Goal: Task Accomplishment & Management: Use online tool/utility

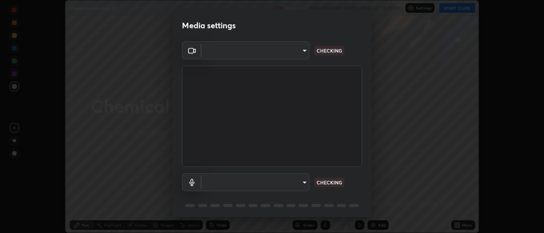
scroll to position [233, 544]
click at [289, 179] on body "Erase all Chemical Bonding 21 Recording WAS SCHEDULED TO START AT 12:25 PM Sett…" at bounding box center [272, 116] width 544 height 233
type input "cbd69d3ab31666e68bc16f5f2905db6189ec8135df4d15a94e2bba87772e1748"
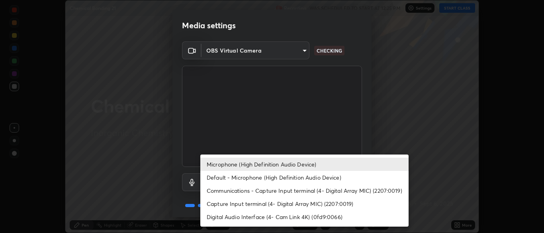
click at [306, 177] on li "Default - Microphone (High Definition Audio Device)" at bounding box center [304, 177] width 208 height 13
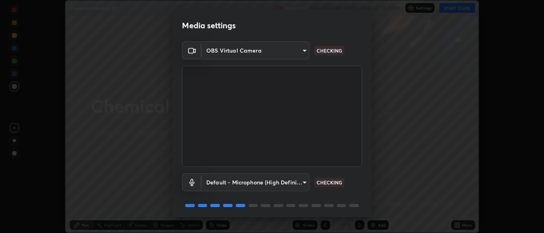
click at [288, 184] on body "Erase all Chemical Bonding 21 Recording WAS SCHEDULED TO START AT 12:25 PM Sett…" at bounding box center [272, 116] width 544 height 233
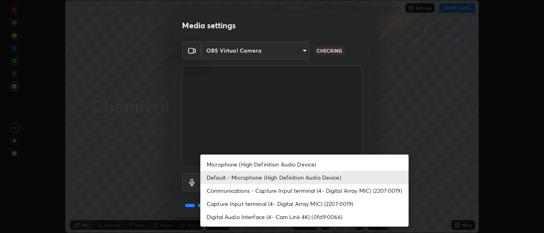
click at [294, 163] on li "Microphone (High Definition Audio Device)" at bounding box center [304, 164] width 208 height 13
type input "d6614ee05450bf9edd197927043992d8667b66db2a26665f5c5fc73262ebfaa7"
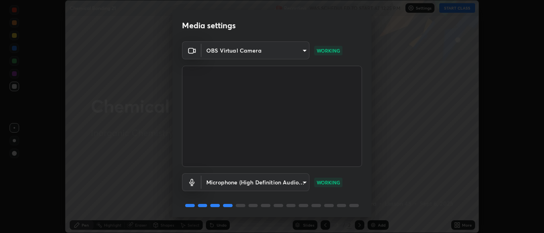
scroll to position [28, 0]
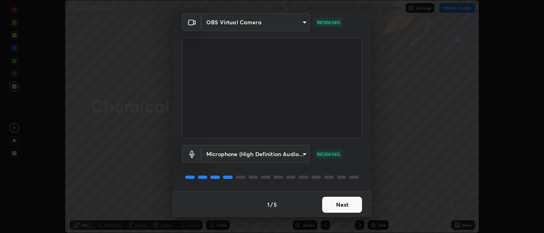
click at [344, 204] on button "Next" at bounding box center [342, 205] width 40 height 16
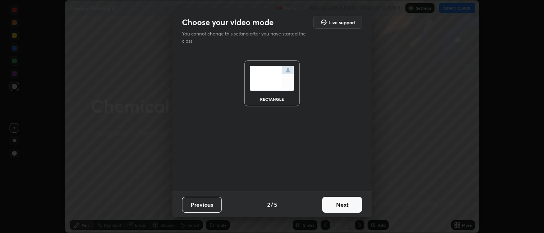
scroll to position [0, 0]
click at [343, 204] on button "Next" at bounding box center [342, 205] width 40 height 16
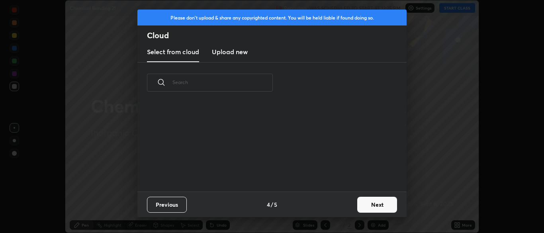
click at [347, 206] on div "Previous 4 / 5 Next" at bounding box center [271, 204] width 269 height 25
click at [377, 202] on button "Next" at bounding box center [377, 205] width 40 height 16
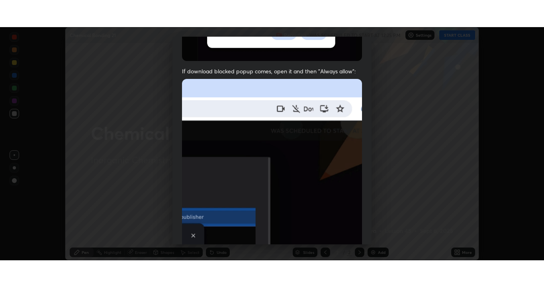
scroll to position [191, 0]
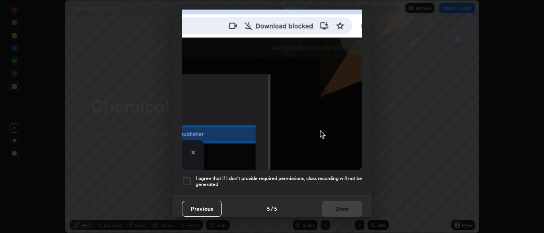
click at [337, 175] on h5 "I agree that if I don't provide required permissions, class recording will not …" at bounding box center [279, 181] width 167 height 12
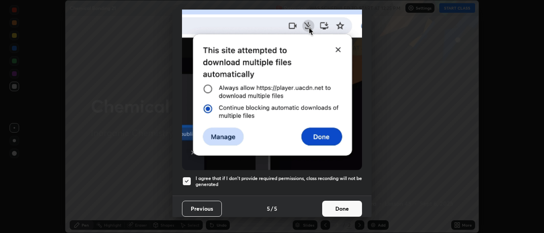
click at [341, 209] on button "Done" at bounding box center [342, 209] width 40 height 16
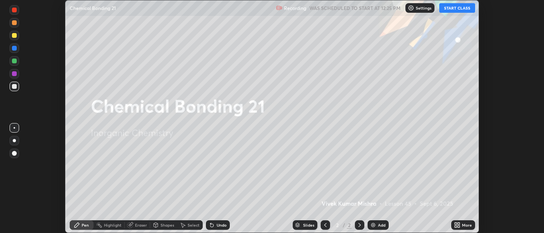
click at [453, 5] on button "START CLASS" at bounding box center [457, 8] width 36 height 10
click at [465, 226] on div "More" at bounding box center [467, 225] width 10 height 4
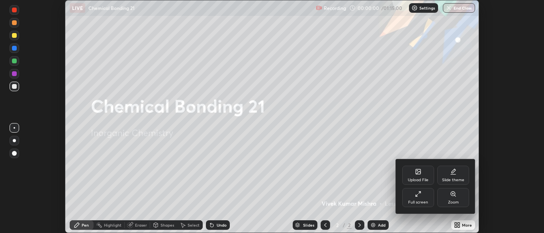
click at [417, 198] on div "Full screen" at bounding box center [418, 197] width 32 height 19
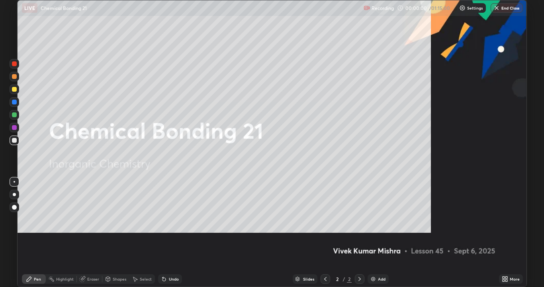
scroll to position [287, 544]
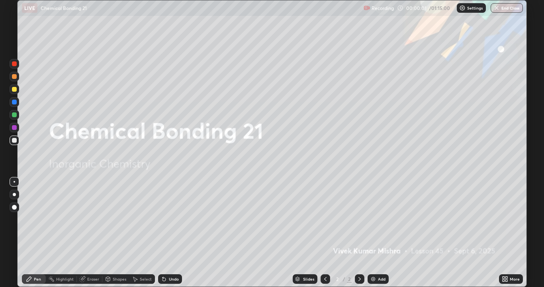
click at [511, 233] on div "More" at bounding box center [515, 279] width 10 height 4
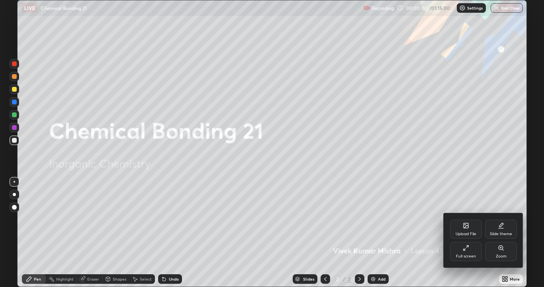
click at [510, 229] on div "Slide theme" at bounding box center [501, 228] width 32 height 19
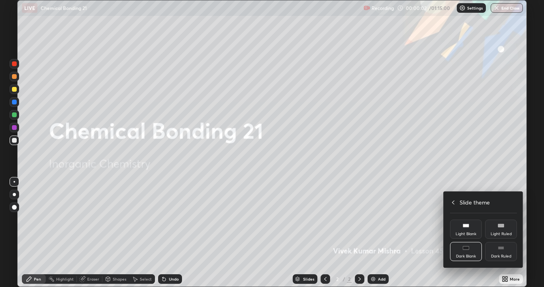
click at [508, 233] on div "Dark Ruled" at bounding box center [501, 251] width 32 height 19
click at [453, 202] on icon at bounding box center [453, 202] width 6 height 6
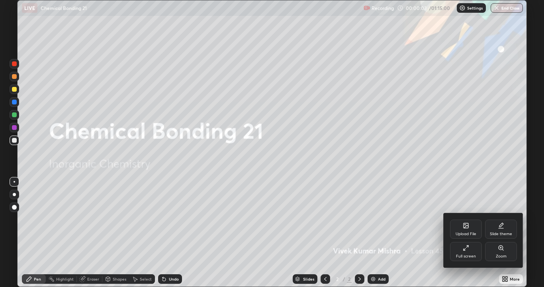
click at [417, 233] on div at bounding box center [272, 143] width 544 height 287
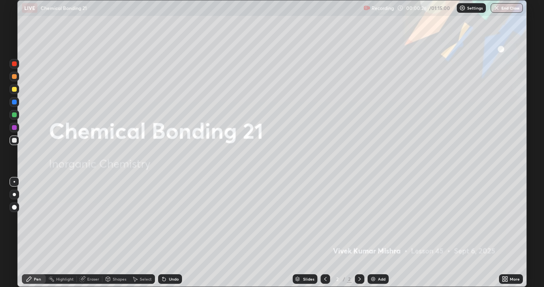
click at [383, 233] on div "Add" at bounding box center [378, 279] width 21 height 10
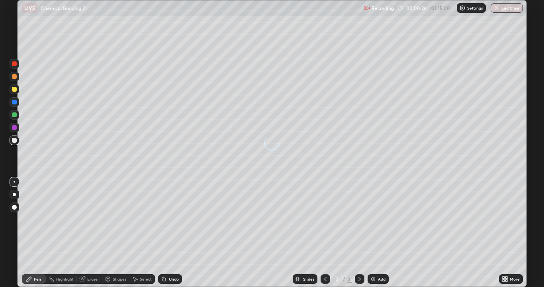
click at [385, 233] on div "Add" at bounding box center [378, 279] width 21 height 10
click at [325, 233] on icon at bounding box center [325, 279] width 6 height 6
click at [13, 90] on div at bounding box center [14, 89] width 5 height 5
click at [14, 115] on div at bounding box center [14, 114] width 5 height 5
click at [175, 233] on div "Undo" at bounding box center [174, 279] width 10 height 4
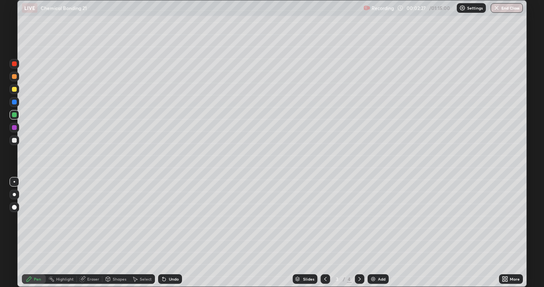
click at [174, 233] on div "Undo" at bounding box center [174, 279] width 10 height 4
click at [173, 233] on div "Undo" at bounding box center [174, 279] width 10 height 4
click at [174, 233] on div "Undo" at bounding box center [174, 279] width 10 height 4
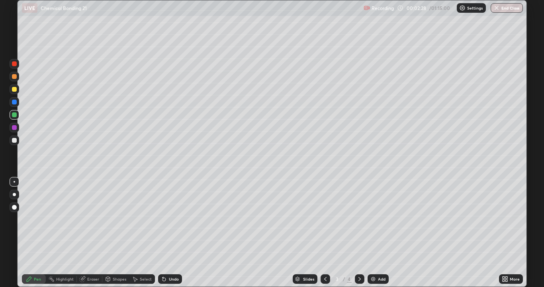
click at [173, 233] on div "Undo" at bounding box center [174, 279] width 10 height 4
click at [12, 139] on div at bounding box center [14, 140] width 5 height 5
click at [169, 233] on div "Undo" at bounding box center [174, 279] width 10 height 4
click at [174, 233] on div "Undo" at bounding box center [174, 279] width 10 height 4
click at [171, 233] on div "Undo" at bounding box center [174, 279] width 10 height 4
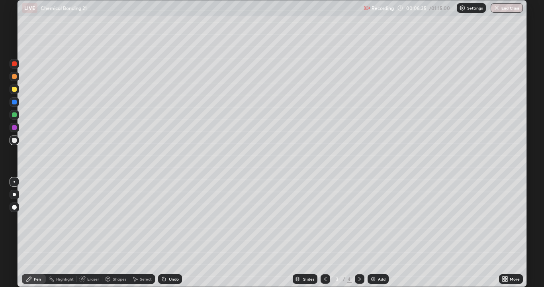
click at [14, 114] on div at bounding box center [14, 114] width 5 height 5
click at [14, 64] on div at bounding box center [14, 63] width 5 height 5
click at [381, 233] on div "Add" at bounding box center [382, 279] width 8 height 4
click at [14, 141] on div at bounding box center [14, 140] width 5 height 5
click at [14, 129] on div at bounding box center [14, 127] width 5 height 5
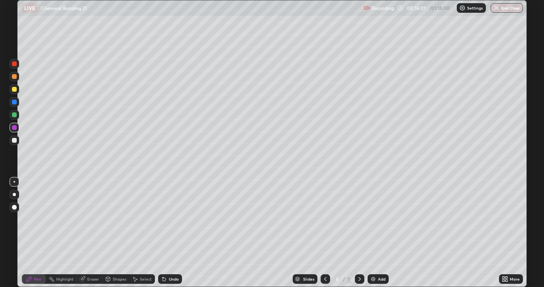
click at [325, 233] on icon at bounding box center [325, 279] width 6 height 6
click at [359, 233] on icon at bounding box center [360, 279] width 6 height 6
click at [14, 141] on div at bounding box center [14, 140] width 5 height 5
click at [169, 233] on div "Undo" at bounding box center [170, 279] width 24 height 10
click at [59, 233] on div "Highlight" at bounding box center [65, 279] width 18 height 4
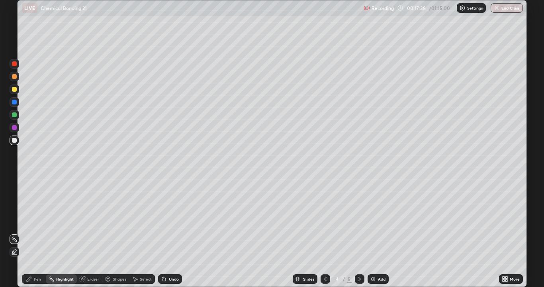
click at [116, 233] on div "Shapes" at bounding box center [120, 279] width 14 height 4
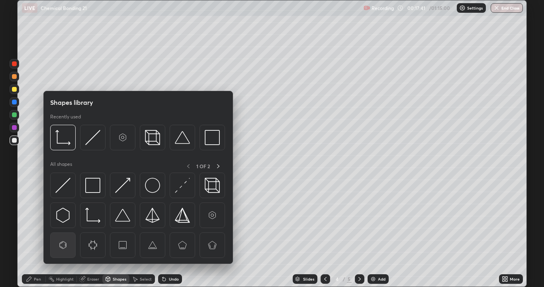
click at [70, 233] on img at bounding box center [62, 244] width 15 height 15
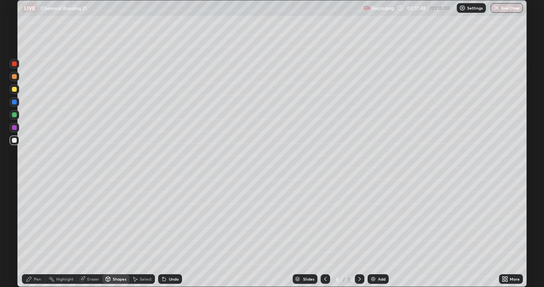
click at [29, 233] on div "Pen" at bounding box center [34, 279] width 24 height 10
click at [16, 129] on div at bounding box center [14, 127] width 5 height 5
click at [10, 89] on div at bounding box center [15, 89] width 10 height 10
click at [325, 233] on icon at bounding box center [325, 279] width 2 height 4
click at [359, 233] on icon at bounding box center [360, 279] width 6 height 6
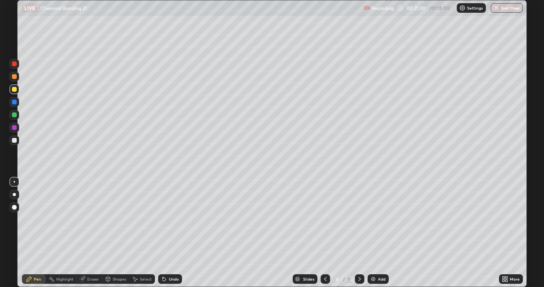
click at [376, 233] on div "Add" at bounding box center [378, 279] width 21 height 10
click at [15, 127] on div at bounding box center [14, 127] width 5 height 5
click at [14, 140] on div at bounding box center [14, 140] width 5 height 5
click at [141, 233] on div "Select" at bounding box center [146, 279] width 12 height 4
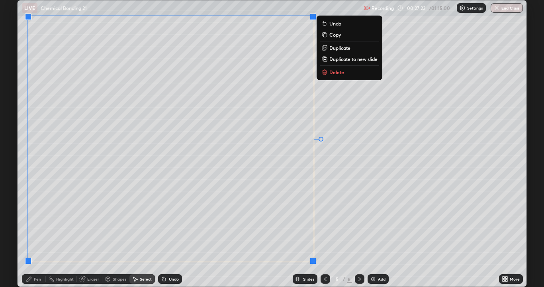
click at [32, 233] on icon at bounding box center [29, 279] width 6 height 6
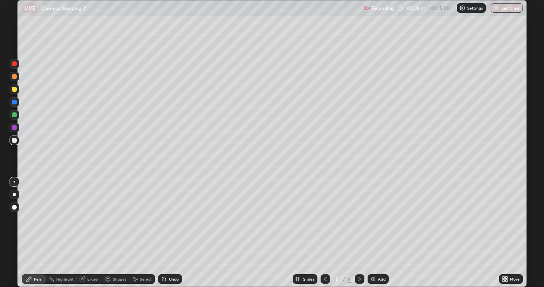
click at [12, 129] on div at bounding box center [14, 127] width 5 height 5
click at [378, 233] on div "Add" at bounding box center [382, 279] width 8 height 4
click at [13, 140] on div at bounding box center [14, 140] width 5 height 5
click at [14, 115] on div at bounding box center [14, 114] width 5 height 5
click at [12, 92] on div at bounding box center [15, 89] width 10 height 10
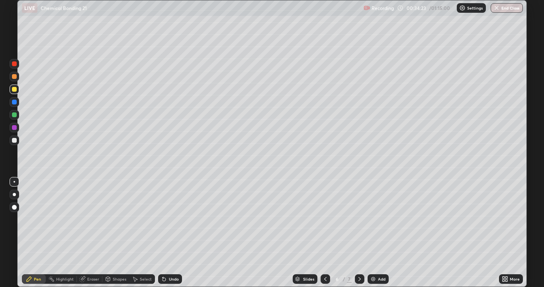
click at [172, 233] on div "Undo" at bounding box center [170, 279] width 24 height 10
click at [381, 233] on div "Add" at bounding box center [382, 279] width 8 height 4
click at [15, 67] on div at bounding box center [15, 64] width 10 height 10
click at [88, 233] on div "Eraser" at bounding box center [89, 279] width 25 height 10
click at [37, 233] on div "Pen" at bounding box center [37, 279] width 7 height 4
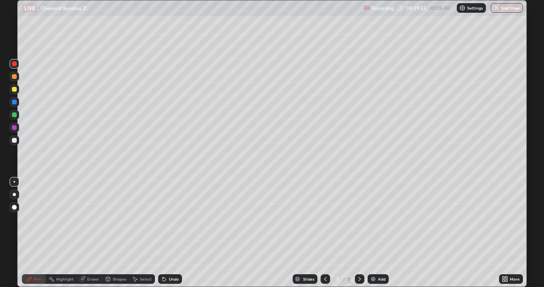
click at [14, 114] on div at bounding box center [14, 114] width 5 height 5
click at [144, 233] on div "Select" at bounding box center [146, 279] width 12 height 4
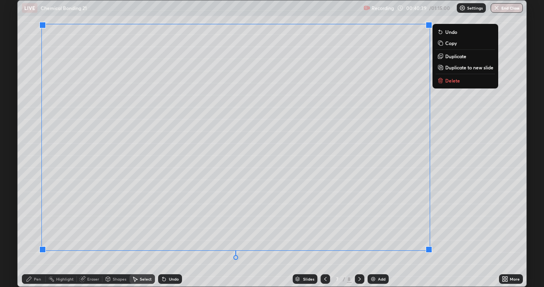
click at [468, 233] on div "0 ° Undo Copy Duplicate Duplicate to new slide Delete" at bounding box center [272, 143] width 509 height 286
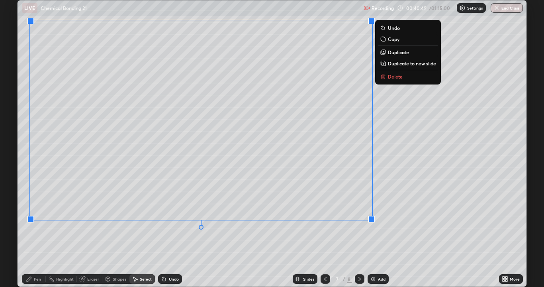
click at [428, 233] on div "0 ° Undo Copy Duplicate Duplicate to new slide Delete" at bounding box center [272, 143] width 509 height 286
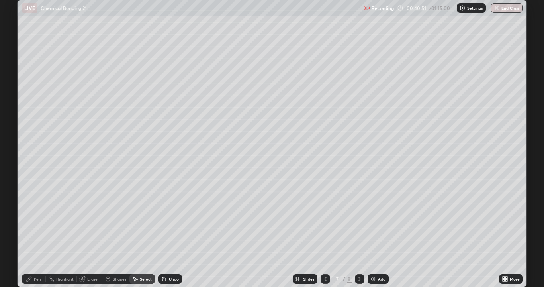
click at [33, 233] on div "Pen" at bounding box center [34, 279] width 24 height 10
click at [142, 233] on div "Select" at bounding box center [146, 279] width 12 height 4
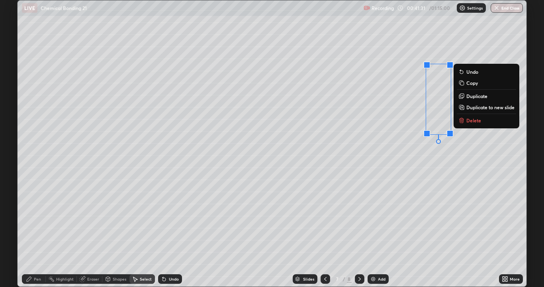
click at [481, 225] on div "0 ° Undo Copy Duplicate Duplicate to new slide Delete" at bounding box center [272, 143] width 509 height 286
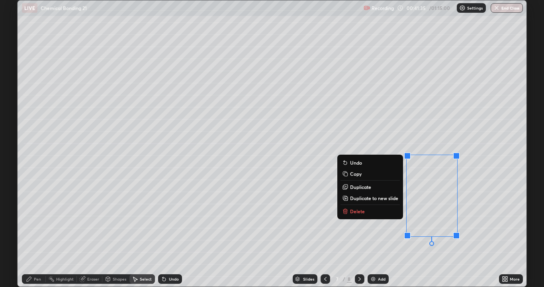
click at [30, 233] on icon at bounding box center [29, 279] width 6 height 6
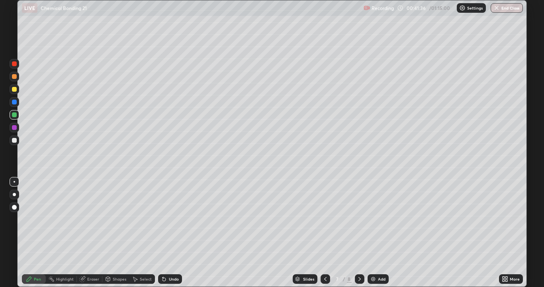
click at [14, 127] on div at bounding box center [14, 127] width 5 height 5
click at [378, 233] on div "Add" at bounding box center [378, 279] width 21 height 10
click at [15, 117] on div at bounding box center [14, 114] width 5 height 5
click at [12, 127] on div at bounding box center [14, 127] width 5 height 5
click at [111, 233] on div "Shapes" at bounding box center [115, 279] width 27 height 10
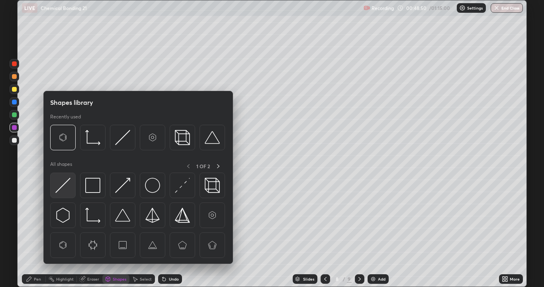
click at [63, 186] on img at bounding box center [62, 185] width 15 height 15
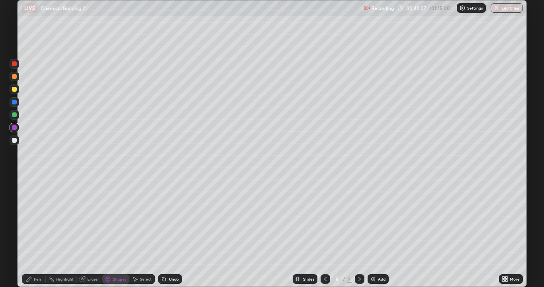
click at [92, 233] on div "Eraser" at bounding box center [93, 279] width 12 height 4
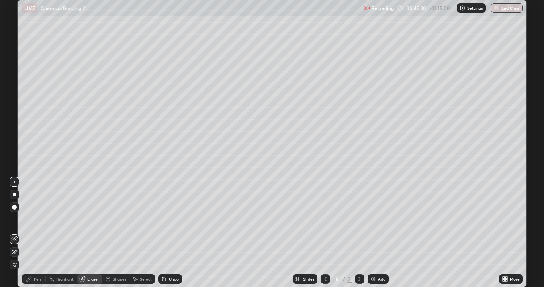
click at [86, 233] on div "Eraser" at bounding box center [89, 279] width 25 height 10
click at [113, 233] on div "Shapes" at bounding box center [120, 279] width 14 height 4
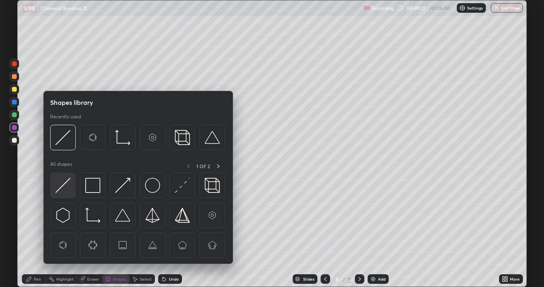
click at [60, 186] on img at bounding box center [62, 185] width 15 height 15
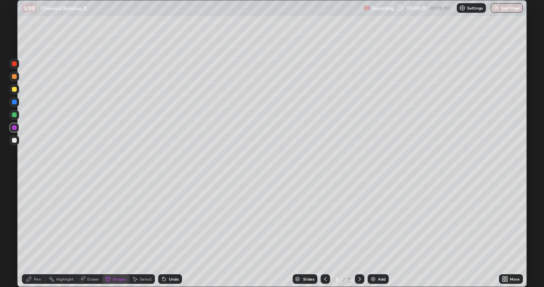
click at [29, 233] on div "Pen" at bounding box center [34, 279] width 24 height 10
click at [14, 144] on div at bounding box center [15, 140] width 10 height 10
click at [116, 233] on div "Shapes" at bounding box center [120, 279] width 14 height 4
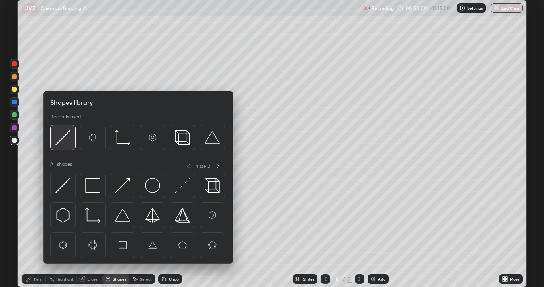
click at [64, 143] on img at bounding box center [62, 137] width 15 height 15
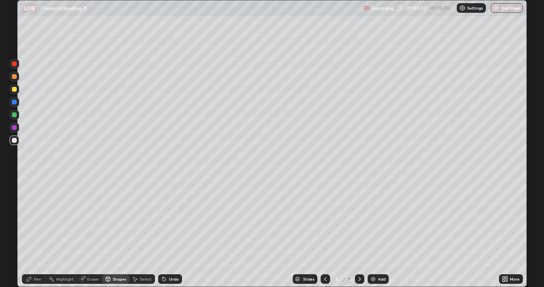
click at [113, 233] on div "Shapes" at bounding box center [120, 279] width 14 height 4
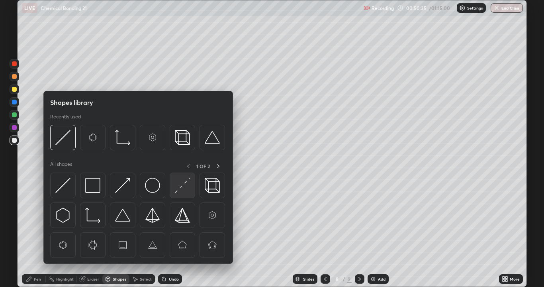
click at [180, 184] on img at bounding box center [182, 185] width 15 height 15
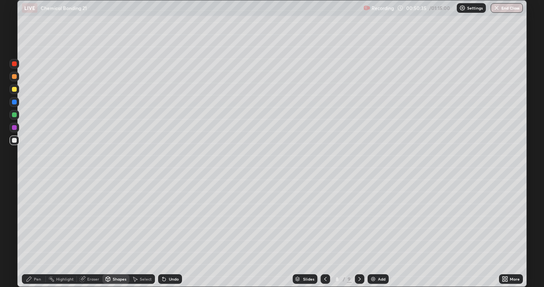
click at [14, 116] on div at bounding box center [14, 114] width 5 height 5
click at [35, 233] on div "Pen" at bounding box center [37, 279] width 7 height 4
click at [14, 127] on div at bounding box center [14, 127] width 5 height 5
click at [176, 233] on div "Undo" at bounding box center [174, 279] width 10 height 4
click at [175, 233] on div "Undo" at bounding box center [170, 279] width 24 height 10
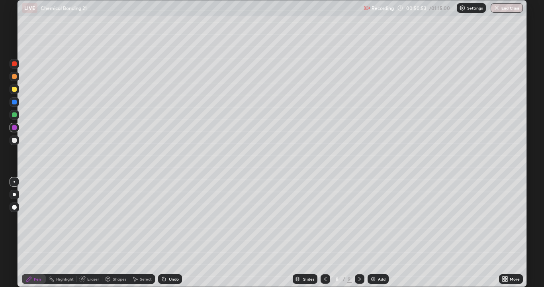
click at [172, 233] on div "Undo" at bounding box center [174, 279] width 10 height 4
click at [382, 233] on div "Add" at bounding box center [382, 279] width 8 height 4
click at [169, 233] on div "Undo" at bounding box center [174, 279] width 10 height 4
click at [12, 140] on div at bounding box center [15, 140] width 10 height 10
click at [508, 6] on button "End Class" at bounding box center [507, 8] width 32 height 10
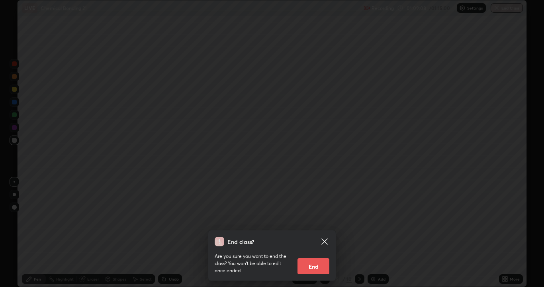
click at [318, 233] on button "End" at bounding box center [314, 266] width 32 height 16
